Goal: Answer question/provide support

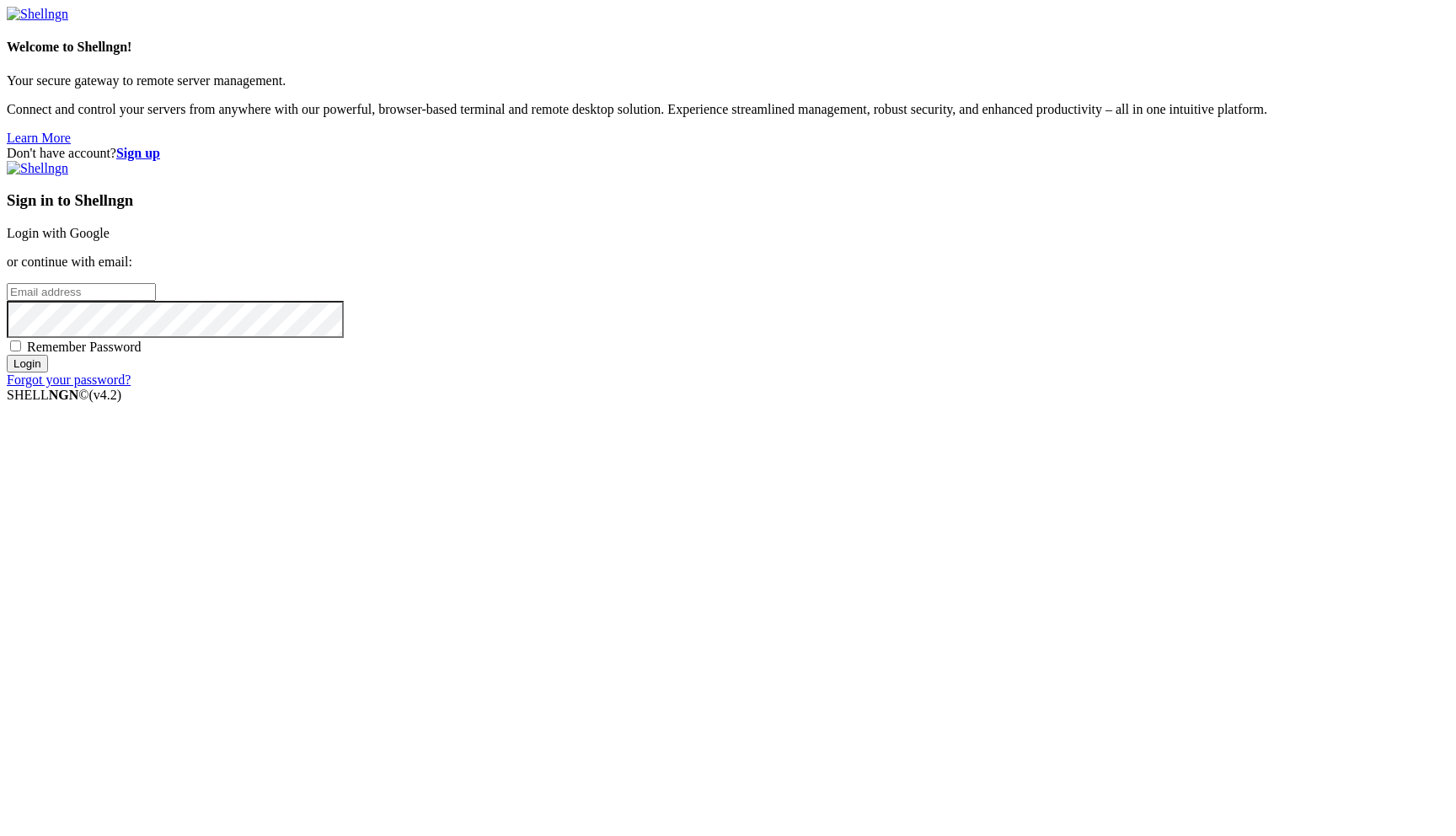
click at [109, 240] on link "Login with Google" at bounding box center [58, 232] width 103 height 14
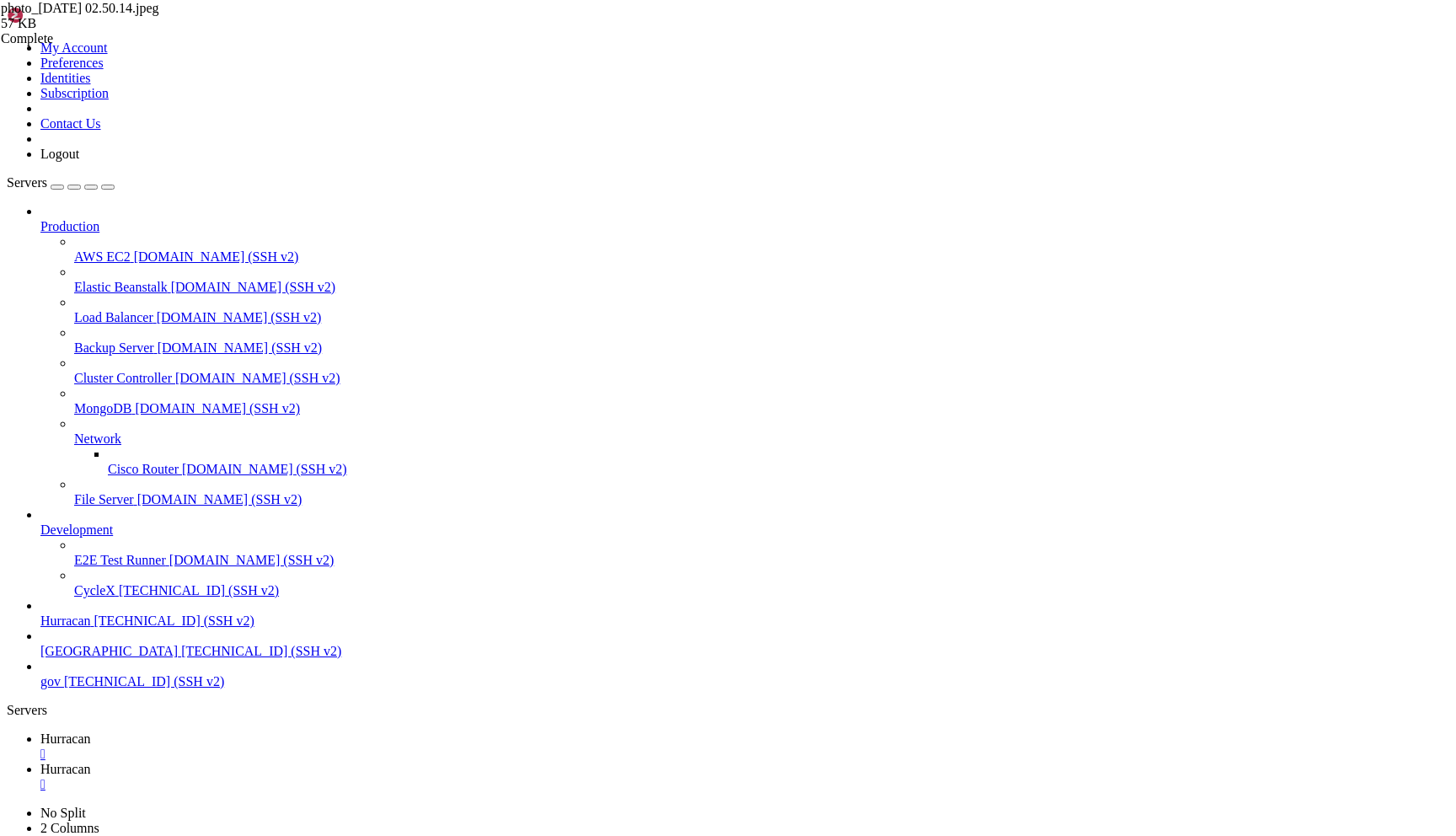
scroll to position [6014, 0]
click at [374, 792] on link "Hurracan " at bounding box center [745, 807] width 1409 height 31
click at [568, 790] on td " shops" at bounding box center [347, 799] width 676 height 17
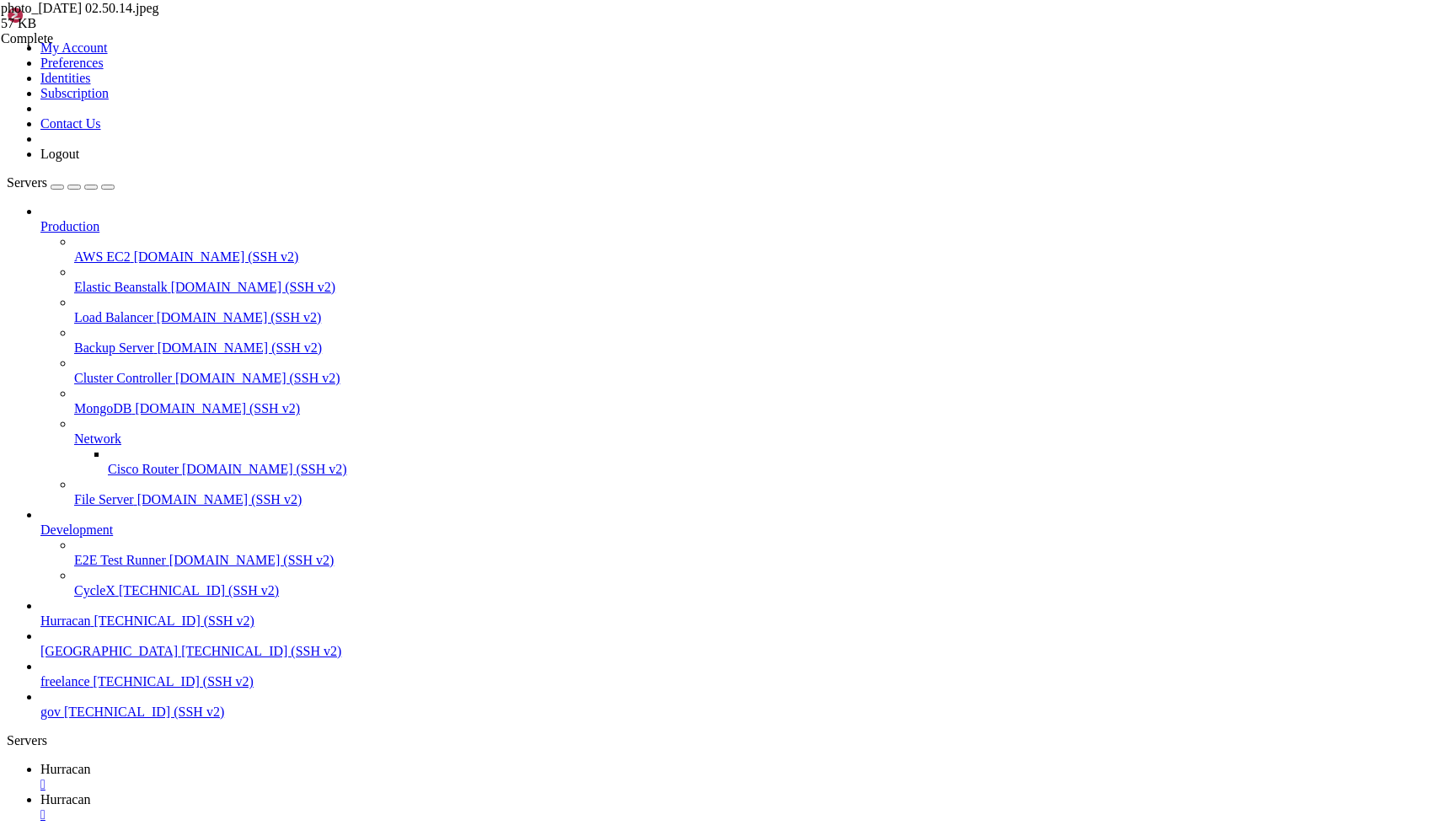
click at [568, 790] on td " shops" at bounding box center [347, 799] width 676 height 17
type input "/home/admin/shops/[PERSON_NAME]"
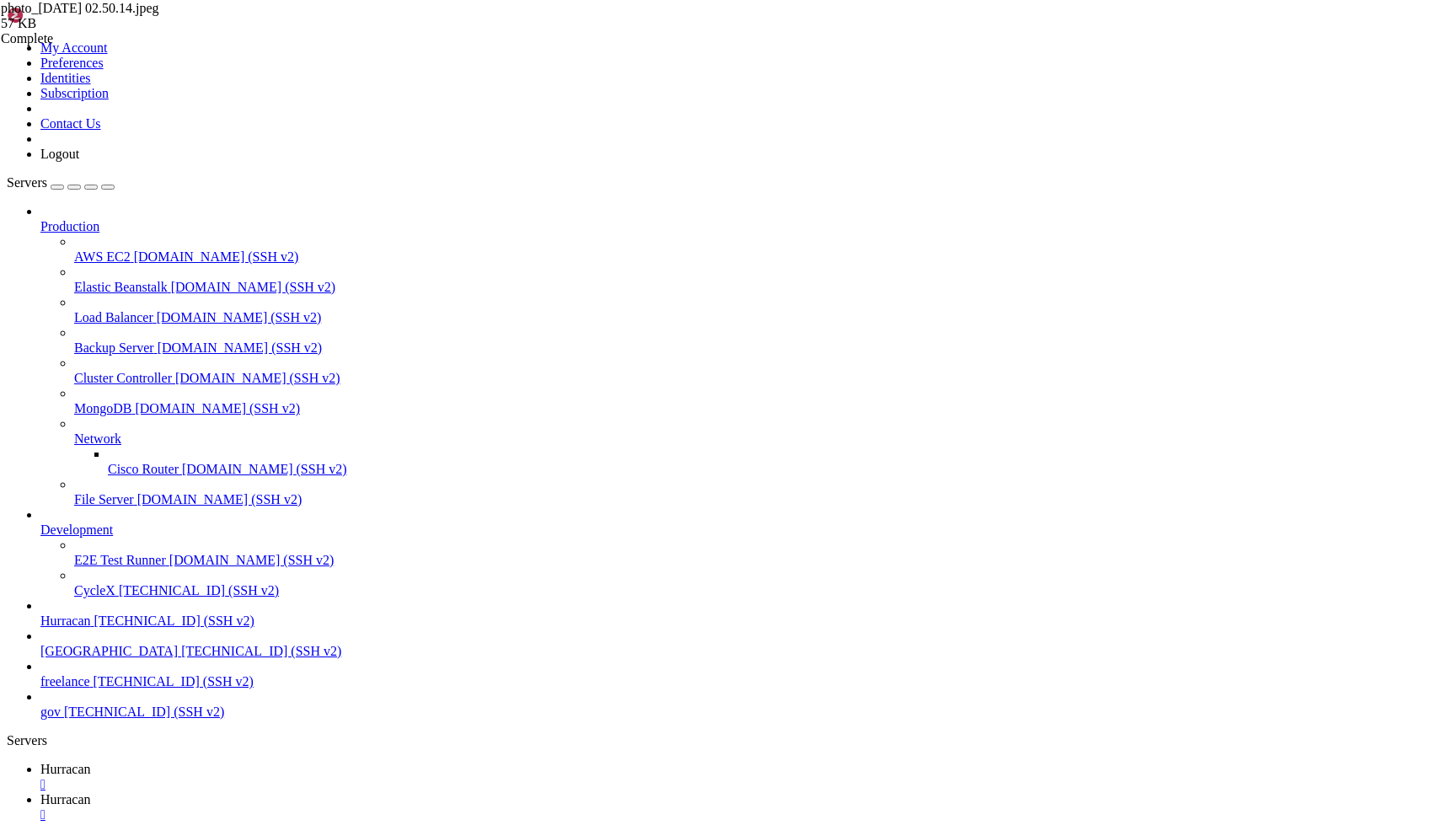
drag, startPoint x: 431, startPoint y: 63, endPoint x: 236, endPoint y: 60, distance: 195.0
click at [91, 762] on span "Hurracan" at bounding box center [66, 769] width 51 height 14
click at [91, 792] on span "Hurracan" at bounding box center [66, 799] width 51 height 14
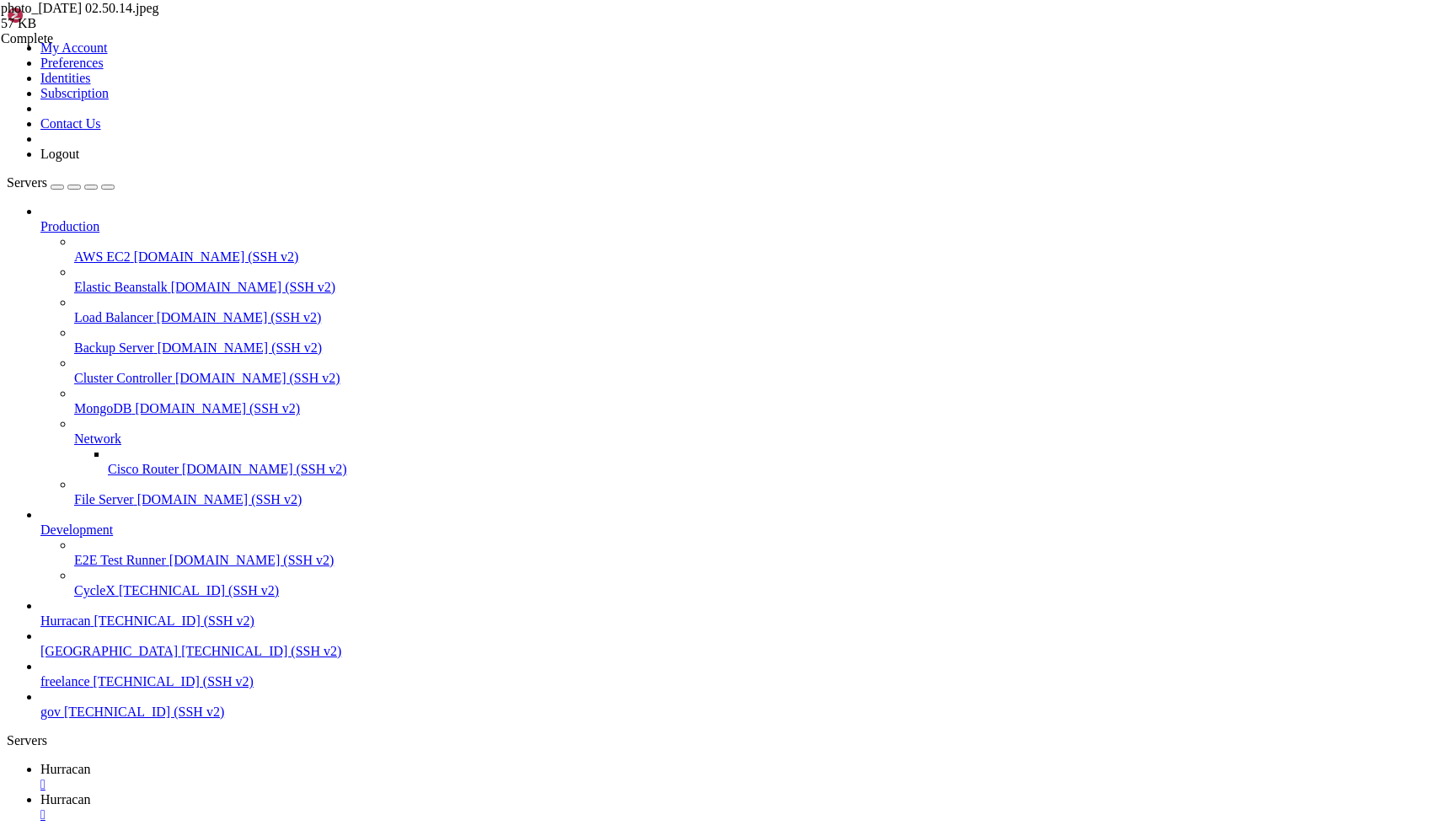
drag, startPoint x: 434, startPoint y: 61, endPoint x: 228, endPoint y: 67, distance: 206.1
drag, startPoint x: 425, startPoint y: 58, endPoint x: 251, endPoint y: 53, distance: 174.1
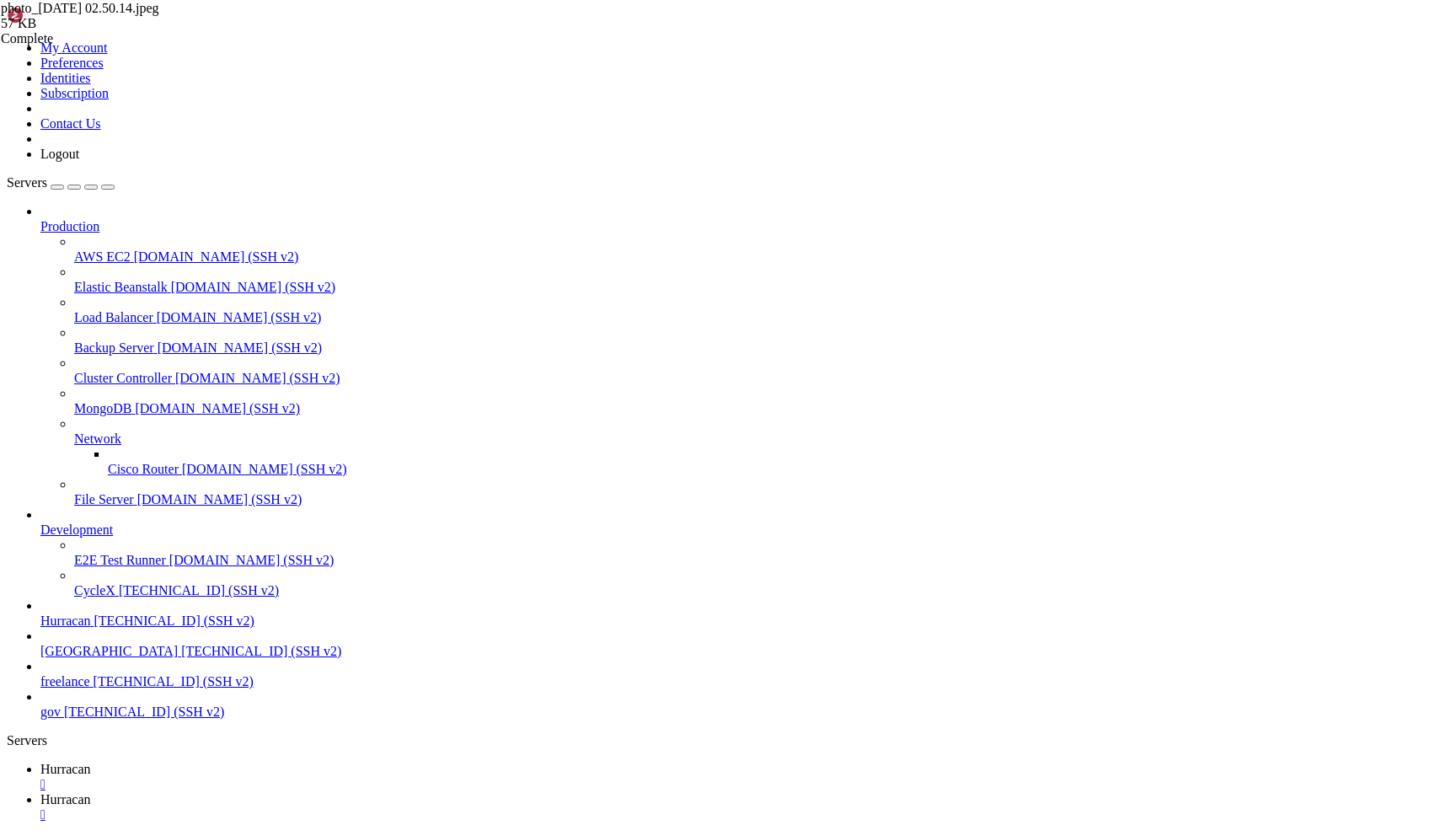
click at [91, 762] on span "Hurracan" at bounding box center [66, 769] width 51 height 14
click at [91, 792] on span "Hurracan" at bounding box center [66, 799] width 51 height 14
drag, startPoint x: 447, startPoint y: 61, endPoint x: 239, endPoint y: 52, distance: 208.2
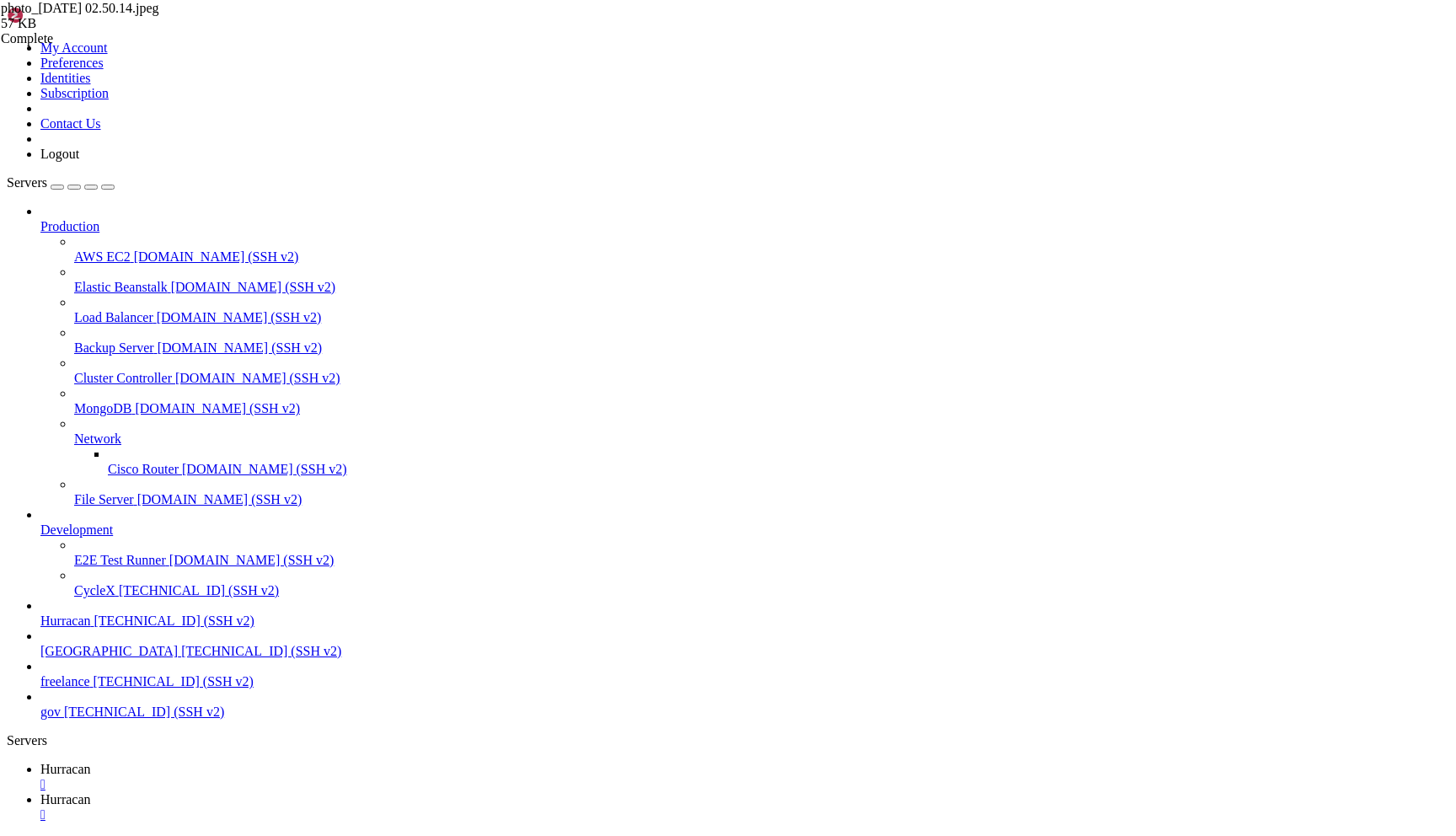
click at [242, 762] on link "Hurracan " at bounding box center [745, 777] width 1409 height 31
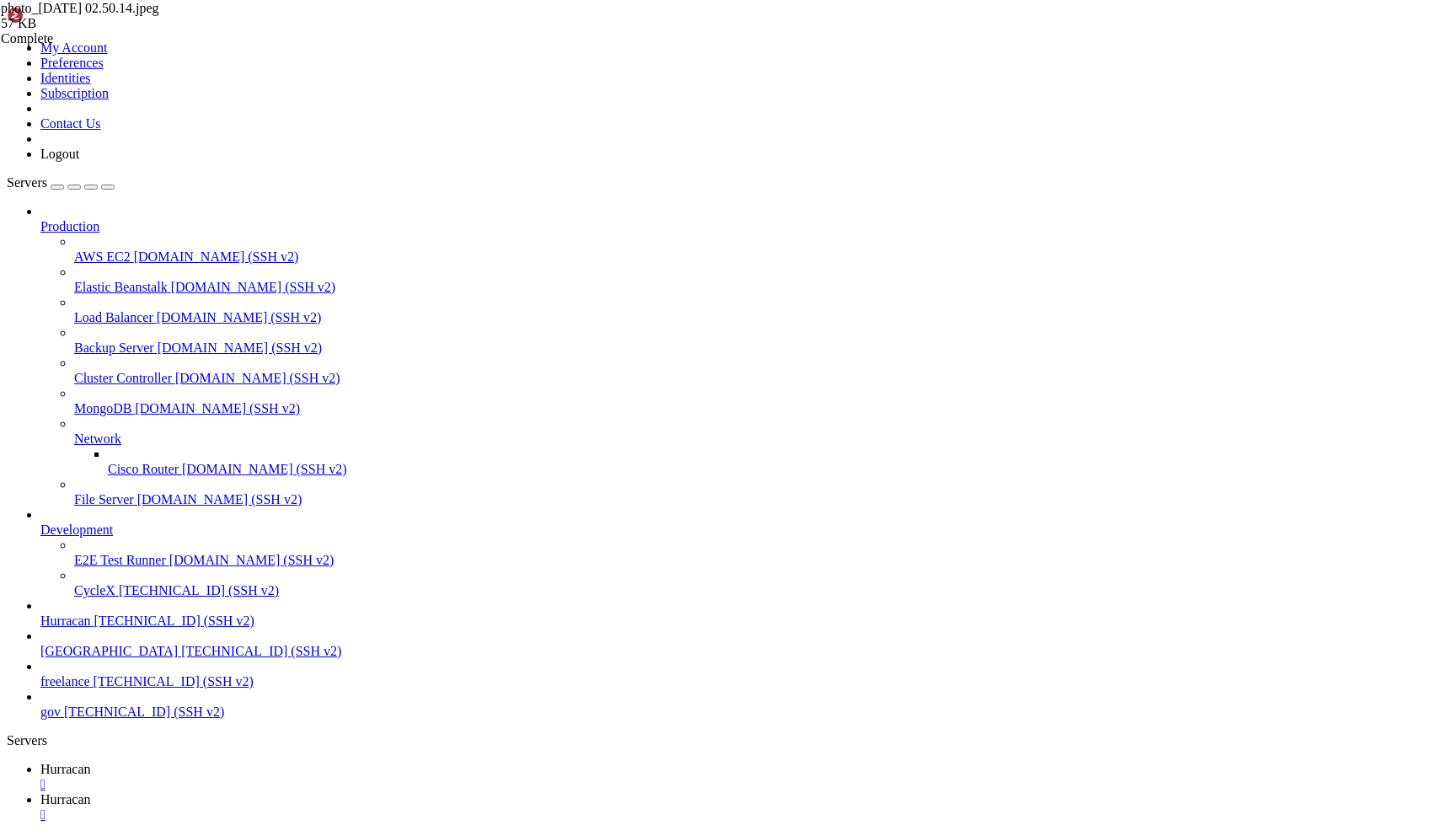
drag, startPoint x: 436, startPoint y: 1597, endPoint x: 440, endPoint y: 1609, distance: 12.6
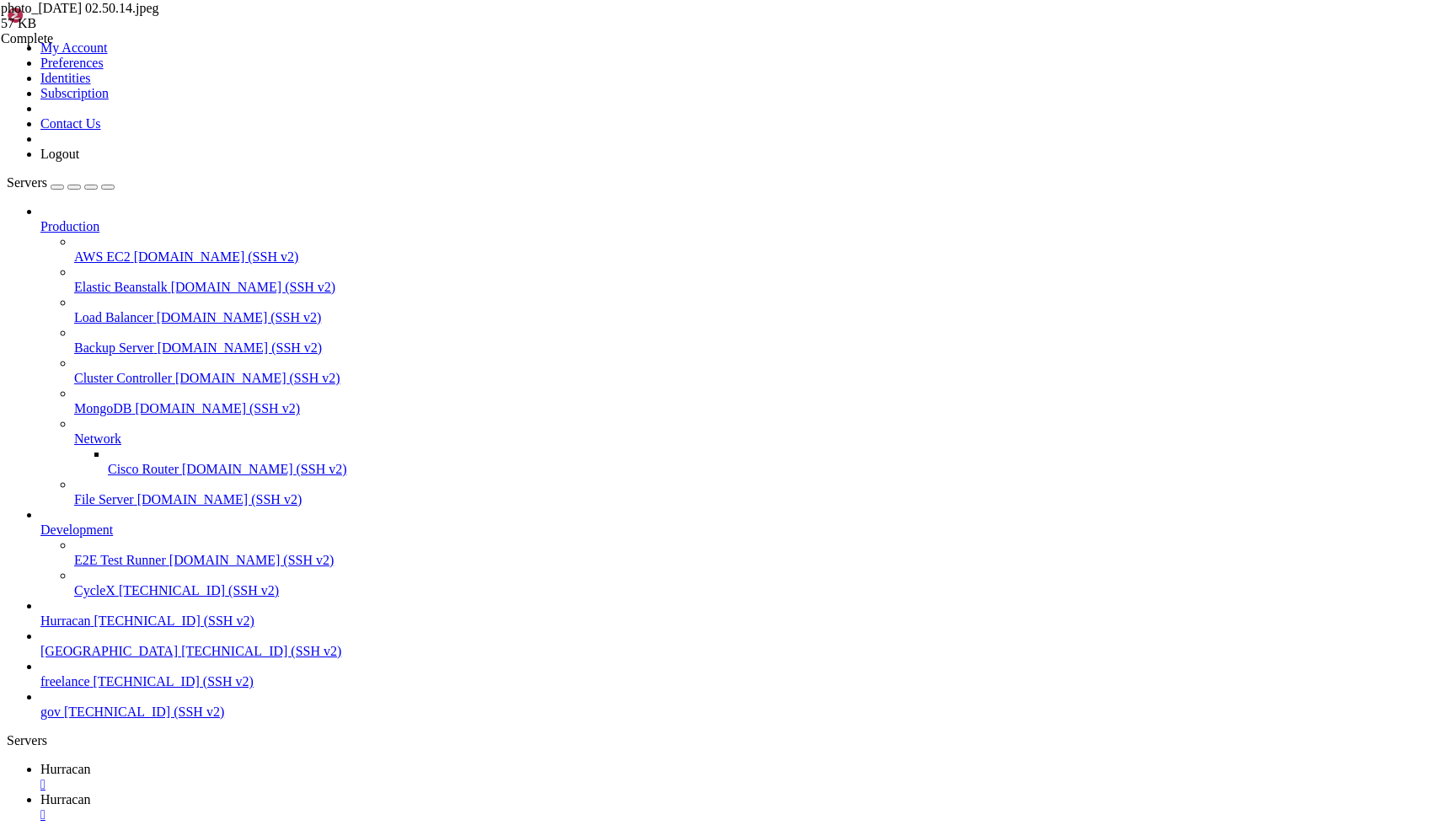
scroll to position [3124, 0]
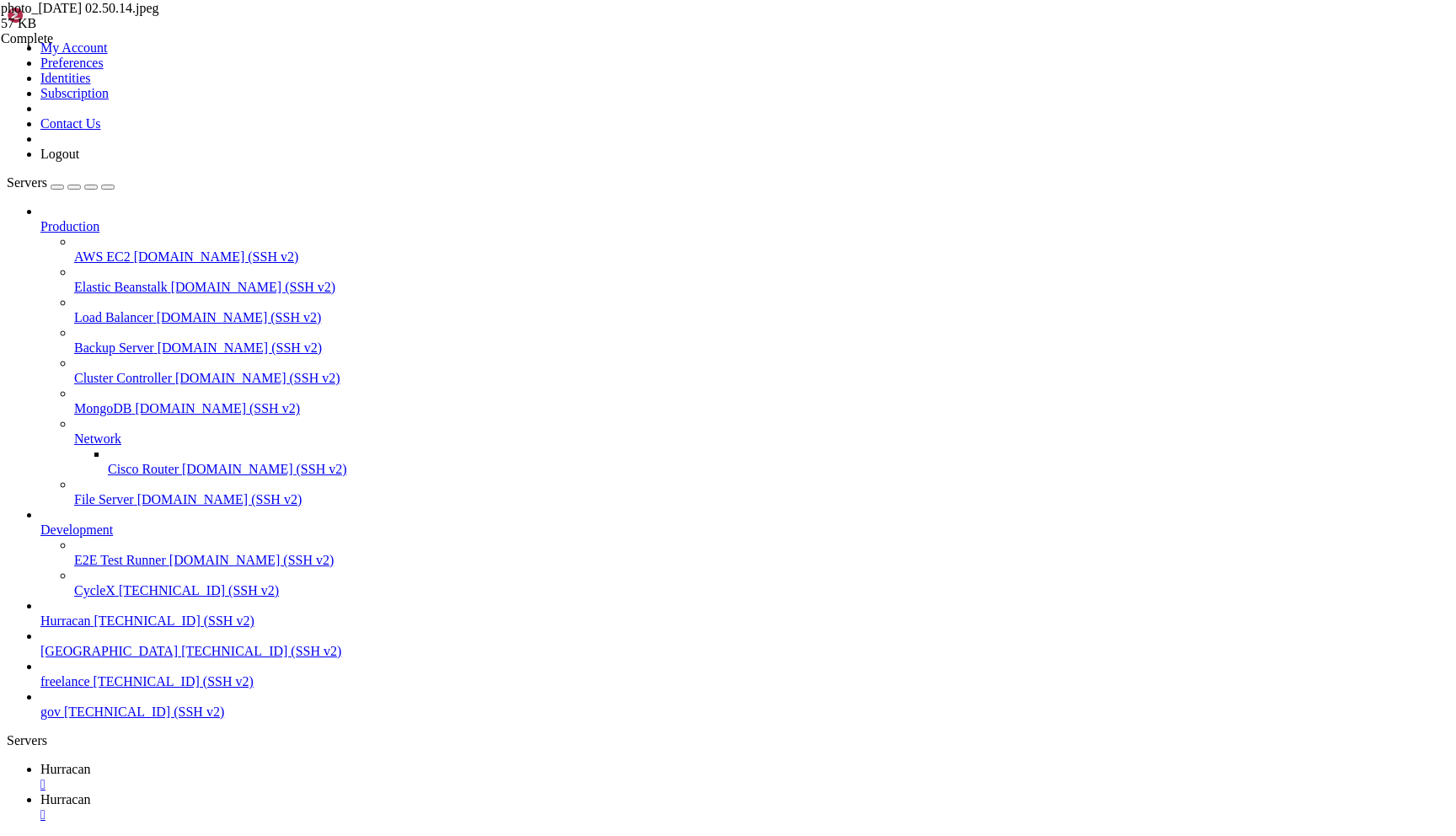
scroll to position [12300, 0]
